Goal: Complete application form: Complete application form

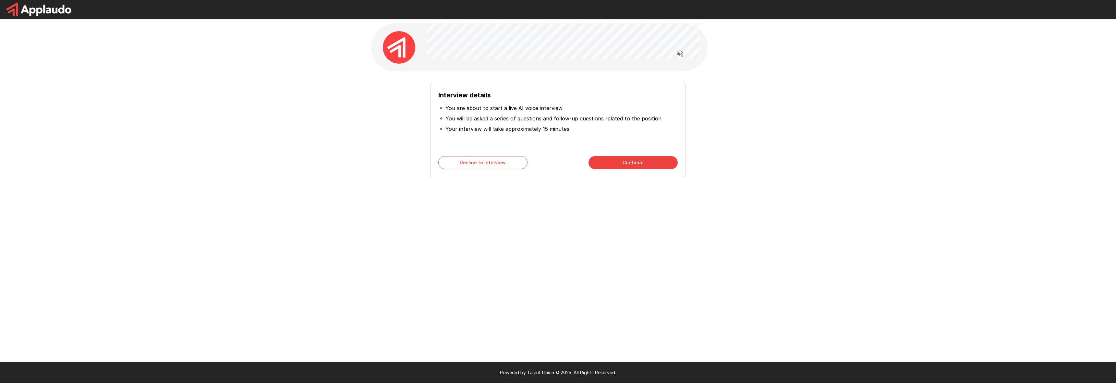
click at [658, 160] on button "Continue" at bounding box center [632, 162] width 89 height 13
click at [673, 160] on button "Continue" at bounding box center [632, 162] width 89 height 13
click at [629, 167] on button "Start My Interview" at bounding box center [632, 162] width 89 height 13
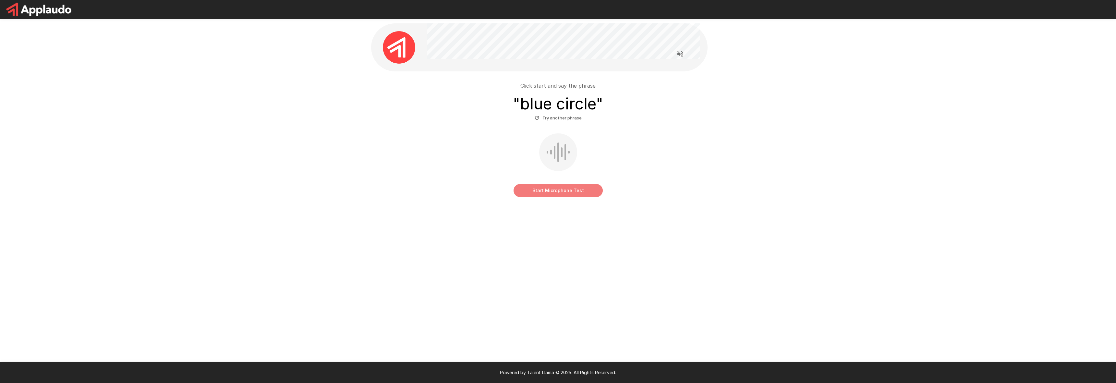
click at [566, 192] on button "Start Microphone Test" at bounding box center [558, 190] width 89 height 13
click at [582, 192] on button "Stop & Submit" at bounding box center [558, 190] width 89 height 13
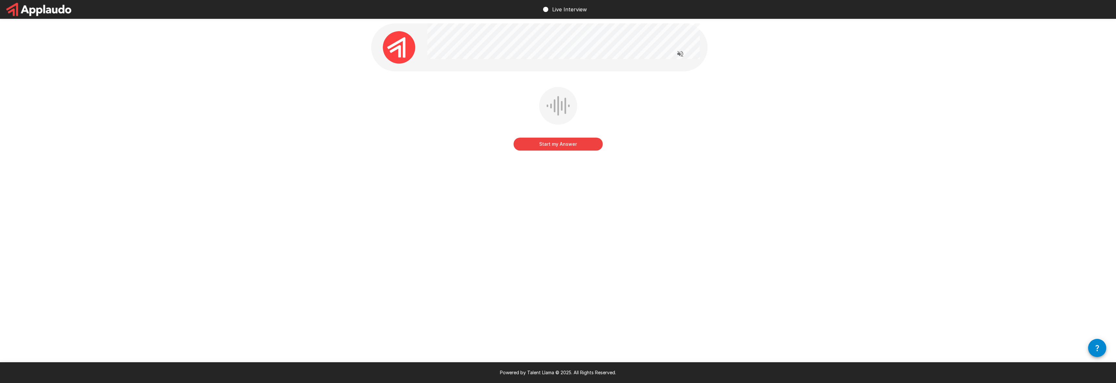
click at [571, 147] on button "Start my Answer" at bounding box center [558, 144] width 89 height 13
click at [594, 146] on button "Stop & Submit" at bounding box center [558, 144] width 89 height 13
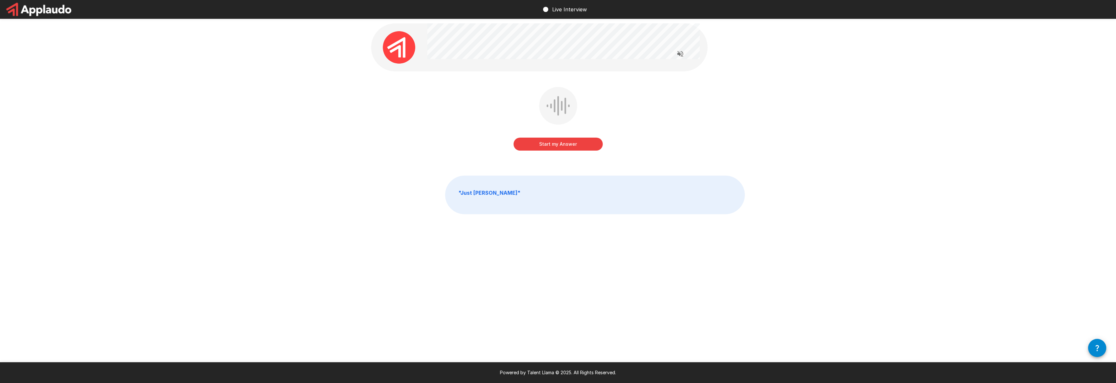
click at [584, 144] on button "Start my Answer" at bounding box center [558, 144] width 89 height 13
click at [593, 142] on button "Stop & Submit" at bounding box center [558, 144] width 89 height 13
click at [579, 147] on button "Start my Answer" at bounding box center [558, 144] width 89 height 13
click at [573, 144] on button "Stop & Submit" at bounding box center [558, 144] width 89 height 13
click at [558, 149] on button "Start my Answer" at bounding box center [558, 144] width 89 height 13
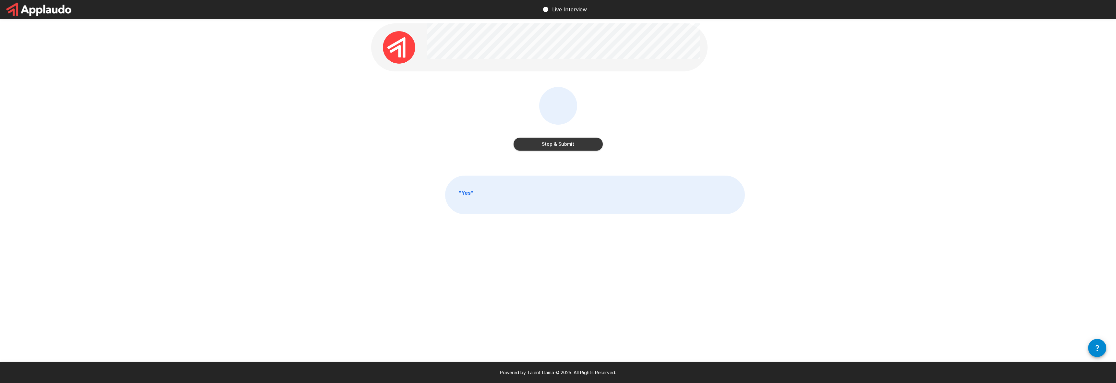
click at [589, 144] on button "Stop & Submit" at bounding box center [558, 144] width 89 height 13
click at [498, 195] on b "" just both of them. "" at bounding box center [484, 192] width 52 height 6
click at [515, 192] on p "" just both of them. "" at bounding box center [594, 195] width 299 height 38
drag, startPoint x: 515, startPoint y: 192, endPoint x: 534, endPoint y: 192, distance: 19.1
click at [516, 192] on p "" just both of them. "" at bounding box center [594, 195] width 299 height 38
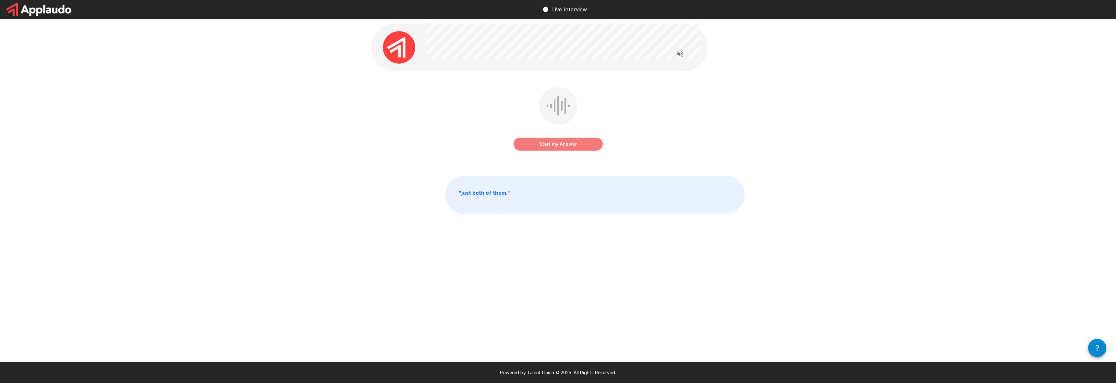
click at [542, 145] on button "Start my Answer" at bounding box center [558, 144] width 89 height 13
click at [584, 146] on button "Stop & Submit" at bounding box center [558, 144] width 89 height 13
click at [580, 140] on button "Start my Answer" at bounding box center [558, 144] width 89 height 13
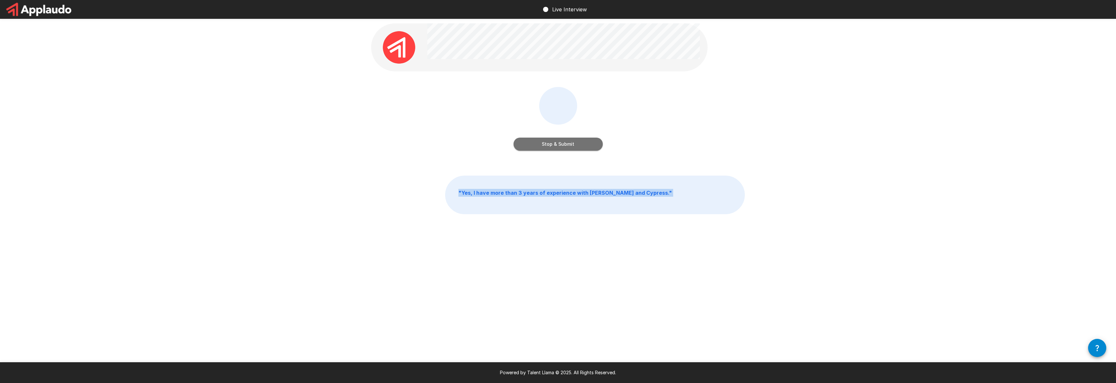
click at [579, 146] on button "Stop & Submit" at bounding box center [558, 144] width 89 height 13
click at [580, 143] on button "Start my Answer" at bounding box center [558, 144] width 89 height 13
click at [587, 147] on button "Stop & Submit" at bounding box center [558, 144] width 89 height 13
click at [590, 147] on button "Start my Answer" at bounding box center [558, 145] width 89 height 13
click at [581, 143] on button "Stop & Submit" at bounding box center [558, 145] width 89 height 13
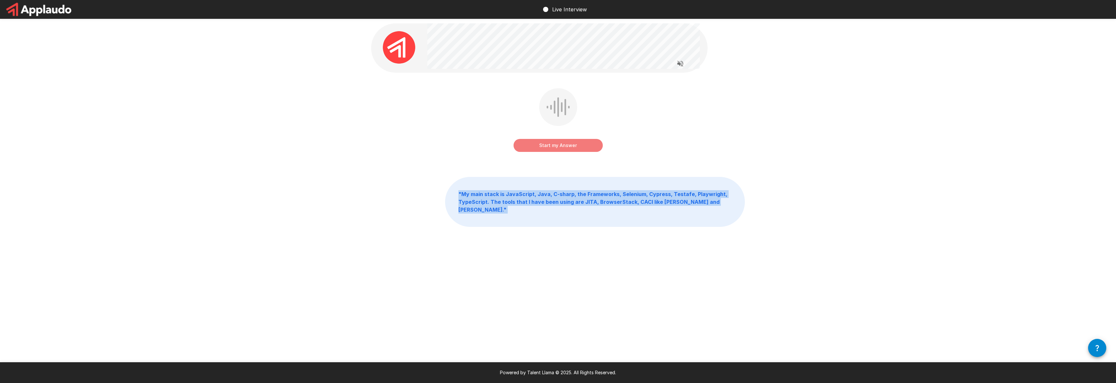
click at [578, 148] on button "Start my Answer" at bounding box center [558, 145] width 89 height 13
click at [585, 149] on button "Stop & Submit" at bounding box center [558, 145] width 89 height 13
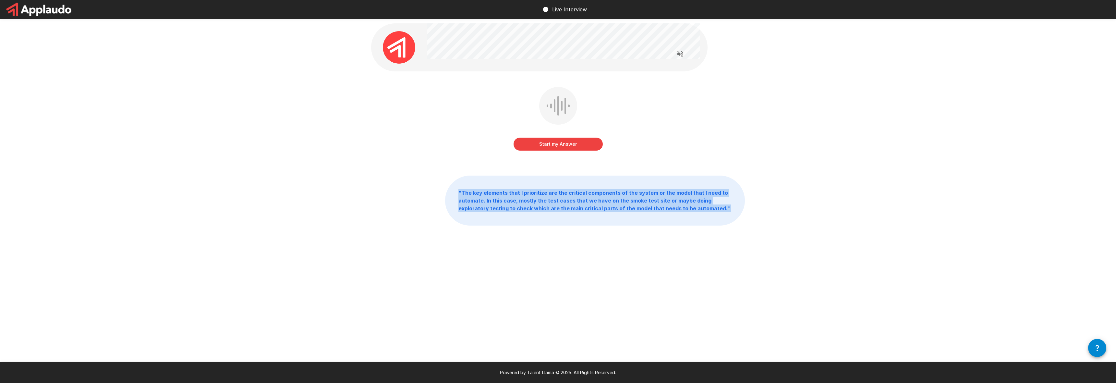
click at [590, 148] on button "Start my Answer" at bounding box center [558, 144] width 89 height 13
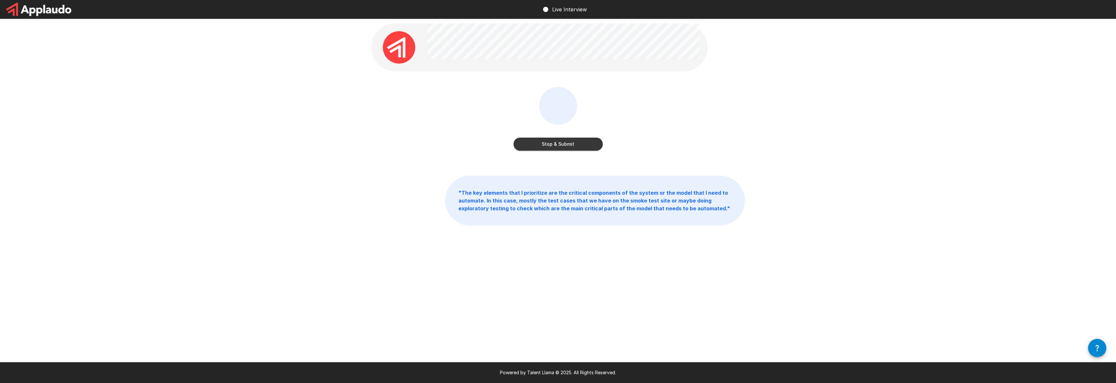
click at [587, 136] on div "Stop & Submit" at bounding box center [558, 138] width 89 height 26
click at [589, 148] on button "Stop & Submit" at bounding box center [558, 144] width 89 height 13
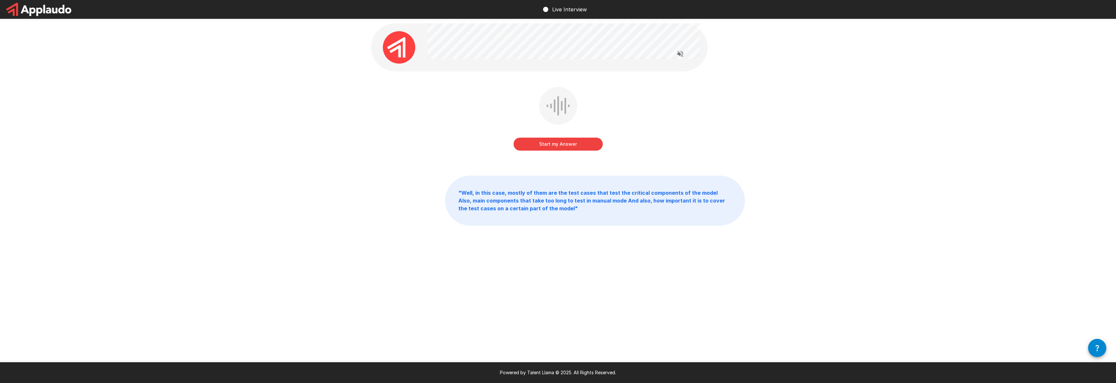
click at [577, 146] on button "Start my Answer" at bounding box center [558, 144] width 89 height 13
click at [588, 146] on button "Stop & Submit" at bounding box center [558, 144] width 89 height 13
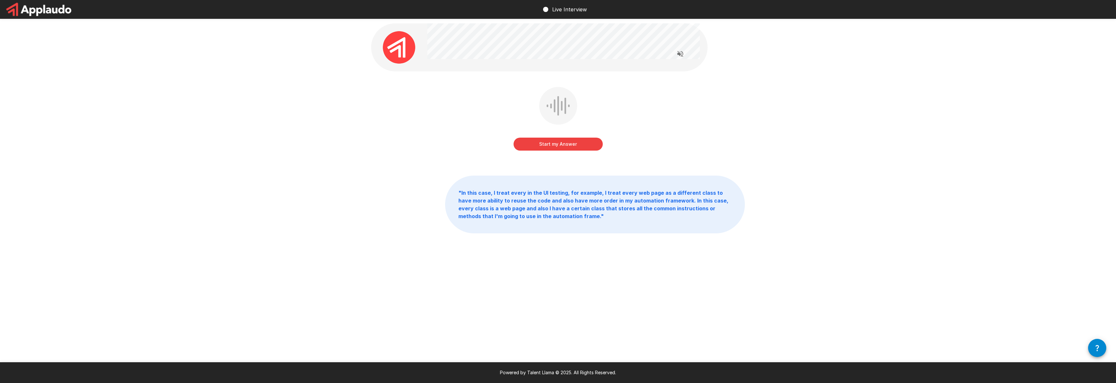
click at [581, 145] on button "Start my Answer" at bounding box center [558, 144] width 89 height 13
click at [587, 145] on button "Stop & Submit" at bounding box center [558, 144] width 89 height 13
click at [596, 148] on button "Start my Answer" at bounding box center [558, 144] width 89 height 13
click at [580, 146] on button "Stop & Submit" at bounding box center [558, 144] width 89 height 13
click at [583, 147] on button "Start my Answer" at bounding box center [558, 144] width 89 height 13
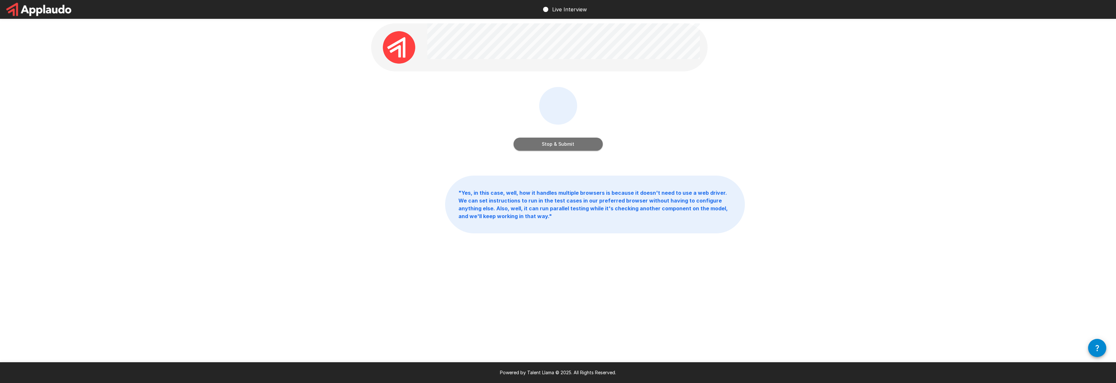
click at [590, 146] on button "Stop & Submit" at bounding box center [558, 144] width 89 height 13
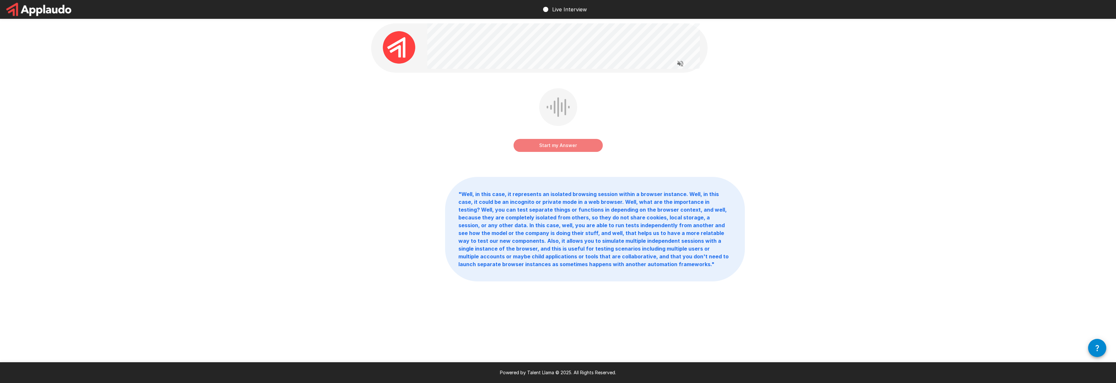
click at [585, 140] on button "Start my Answer" at bounding box center [558, 145] width 89 height 13
click at [591, 148] on button "Stop & Submit" at bounding box center [558, 145] width 89 height 13
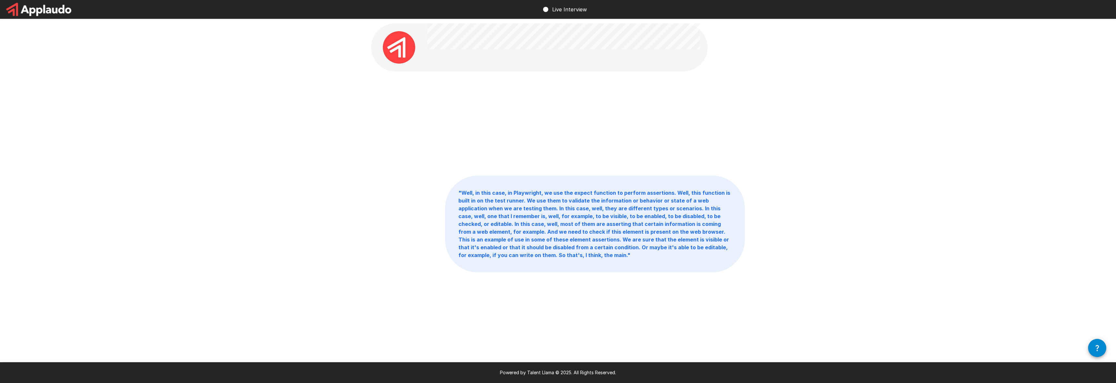
click at [682, 119] on div at bounding box center [558, 123] width 374 height 73
click at [574, 147] on button "Start my Answer" at bounding box center [558, 144] width 89 height 13
click at [576, 148] on button "Stop & Submit" at bounding box center [558, 144] width 89 height 13
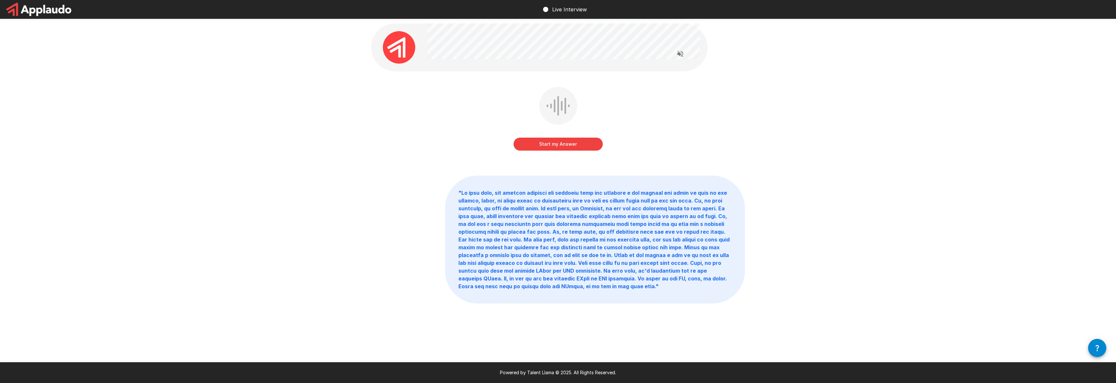
click at [594, 149] on button "Start my Answer" at bounding box center [558, 144] width 89 height 13
click at [567, 151] on div "Stop & Submit" at bounding box center [558, 120] width 89 height 66
click at [569, 149] on button "Stop & Submit" at bounding box center [558, 144] width 89 height 13
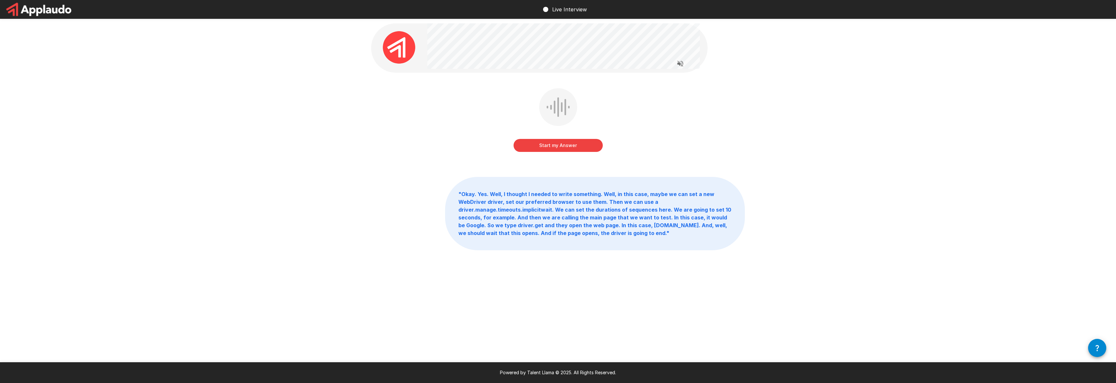
click at [586, 144] on button "Start my Answer" at bounding box center [558, 145] width 89 height 13
click at [586, 144] on button "Stop & Submit" at bounding box center [558, 145] width 89 height 13
click at [597, 143] on button "Start my Answer" at bounding box center [558, 144] width 89 height 13
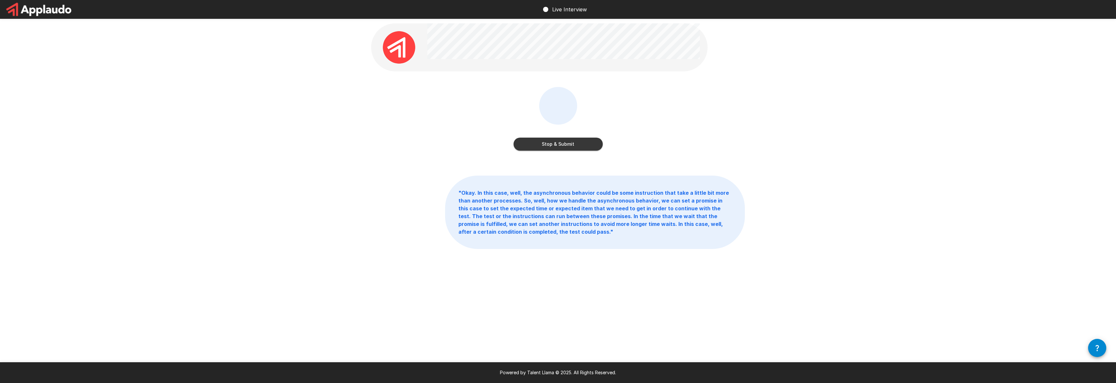
click at [562, 146] on button "Stop & Submit" at bounding box center [558, 144] width 89 height 13
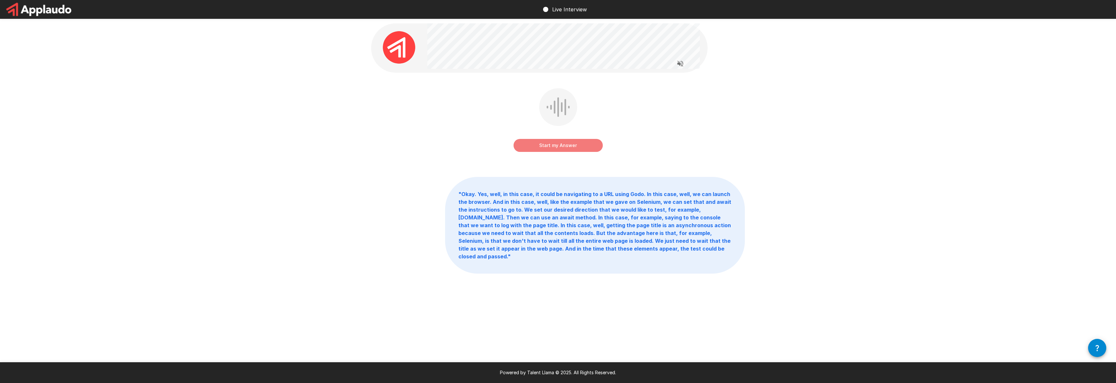
click at [586, 148] on button "Start my Answer" at bounding box center [558, 145] width 89 height 13
click at [590, 149] on button "Stop & Submit" at bounding box center [558, 145] width 89 height 13
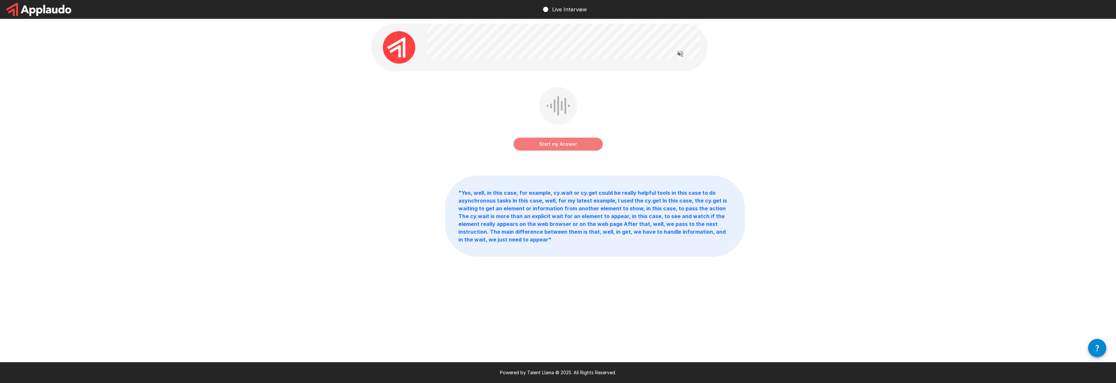
click at [593, 145] on button "Start my Answer" at bounding box center [558, 144] width 89 height 13
click at [575, 148] on button "Stop & Submit" at bounding box center [558, 144] width 89 height 13
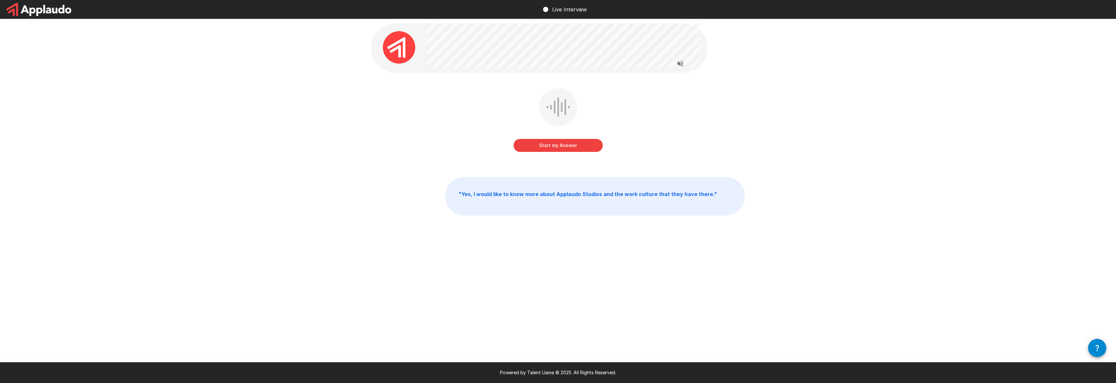
click at [590, 146] on button "Start my Answer" at bounding box center [558, 145] width 89 height 13
click at [590, 146] on button "Stop & Submit" at bounding box center [558, 145] width 89 height 13
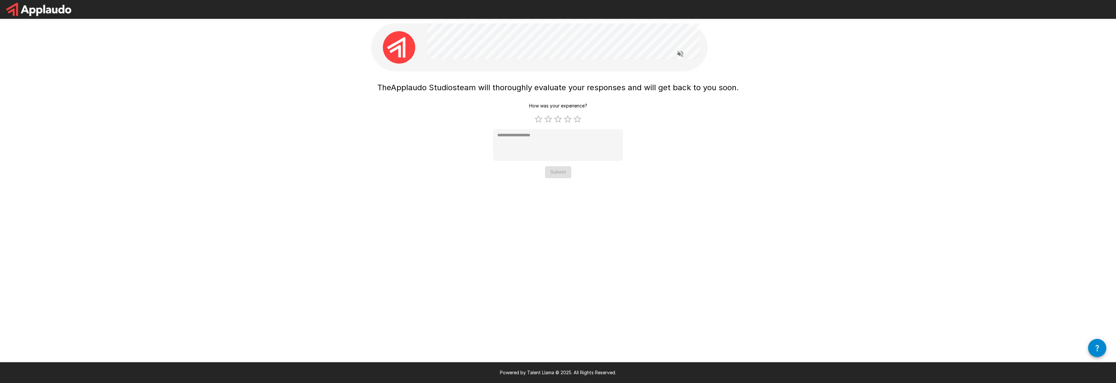
click at [698, 169] on div "The Applaudo Studios team will thoroughly evaluate your responses and will get …" at bounding box center [557, 128] width 361 height 99
type textarea "*"
